Goal: Navigation & Orientation: Find specific page/section

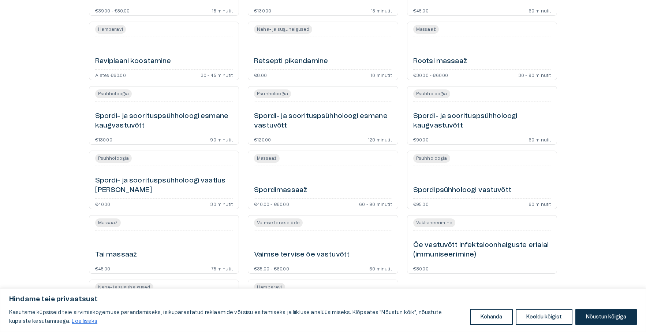
scroll to position [1602, 0]
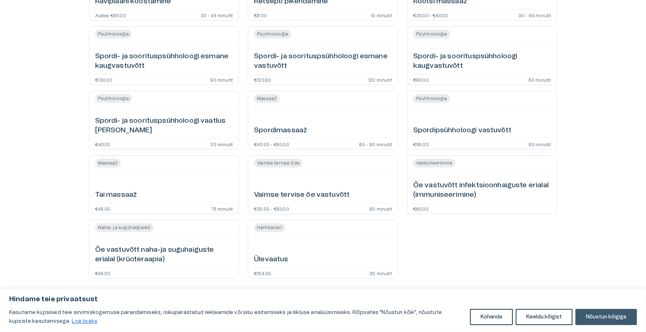
click at [627, 321] on button "Nõustun kõigiga" at bounding box center [605, 316] width 61 height 16
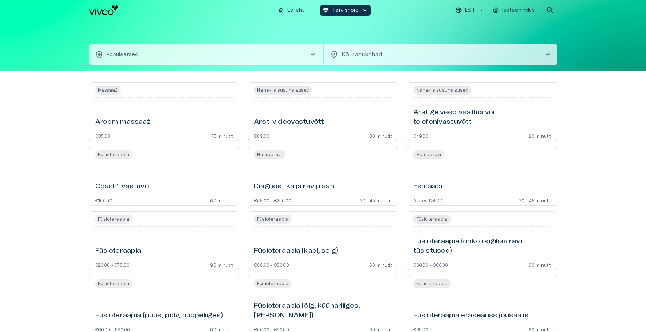
click at [97, 10] on img "Navigate to homepage" at bounding box center [103, 10] width 29 height 10
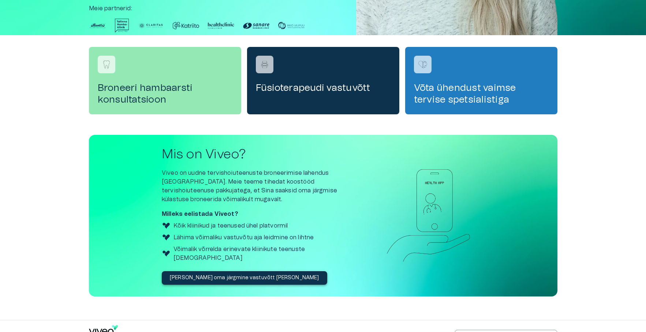
scroll to position [209, 0]
